Goal: Find specific page/section: Find specific page/section

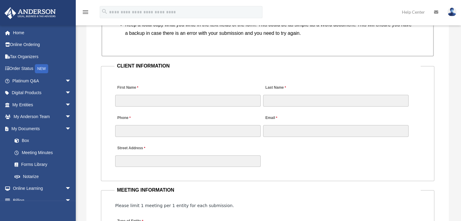
scroll to position [576, 0]
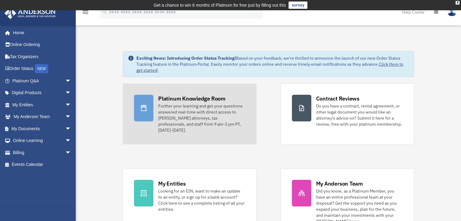
click at [183, 114] on div "Further your learning and get your questions answered real-time with direct acc…" at bounding box center [201, 118] width 87 height 30
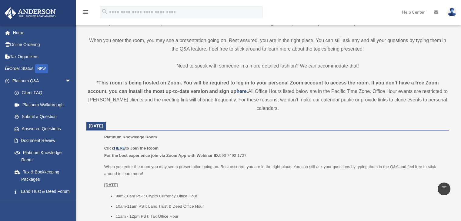
scroll to position [192, 0]
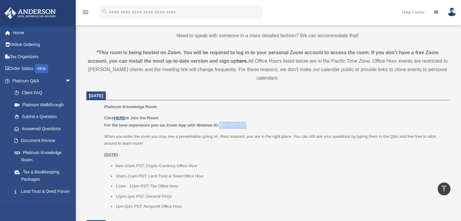
drag, startPoint x: 221, startPoint y: 125, endPoint x: 248, endPoint y: 125, distance: 27.0
click at [248, 125] on p "Click HERE to Join the Room For the best experience join via Zoom App with Webi…" at bounding box center [274, 122] width 341 height 14
copy p "993 7492 1727"
